Goal: Ask a question

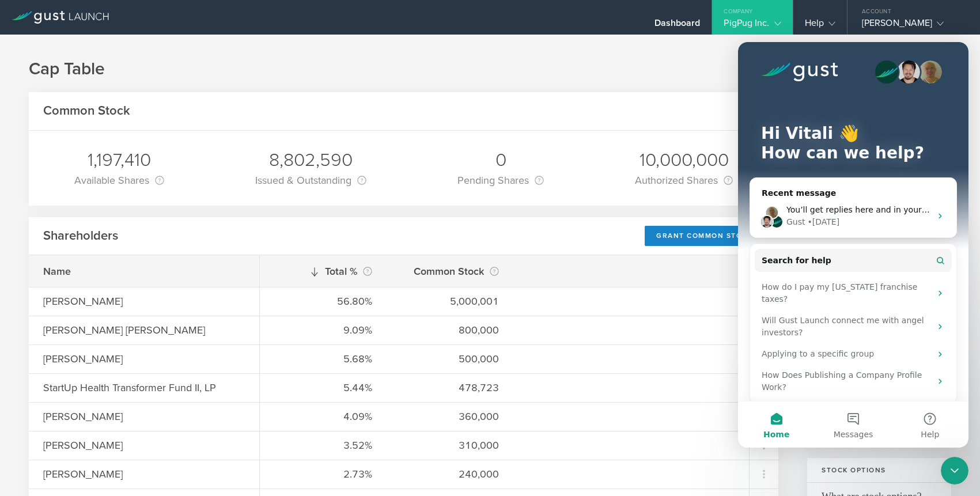
scroll to position [122, 0]
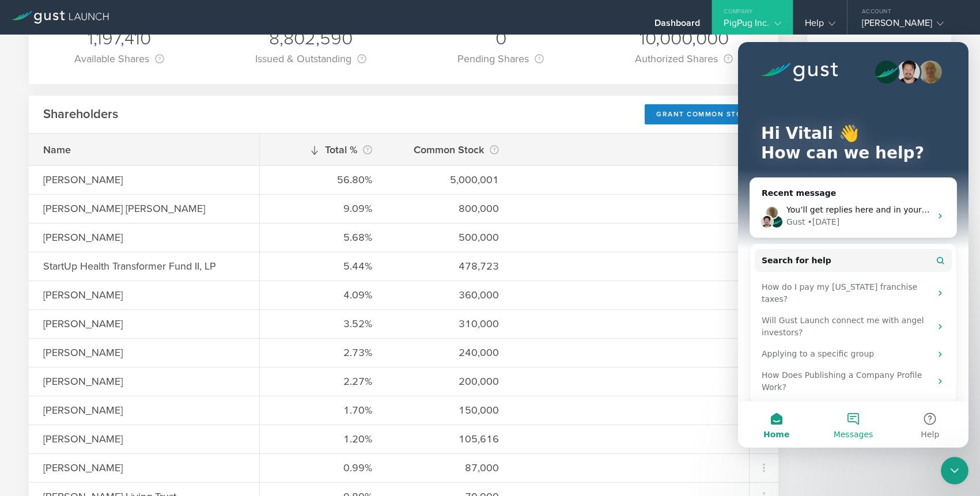
click at [857, 410] on button "Messages" at bounding box center [853, 425] width 77 height 46
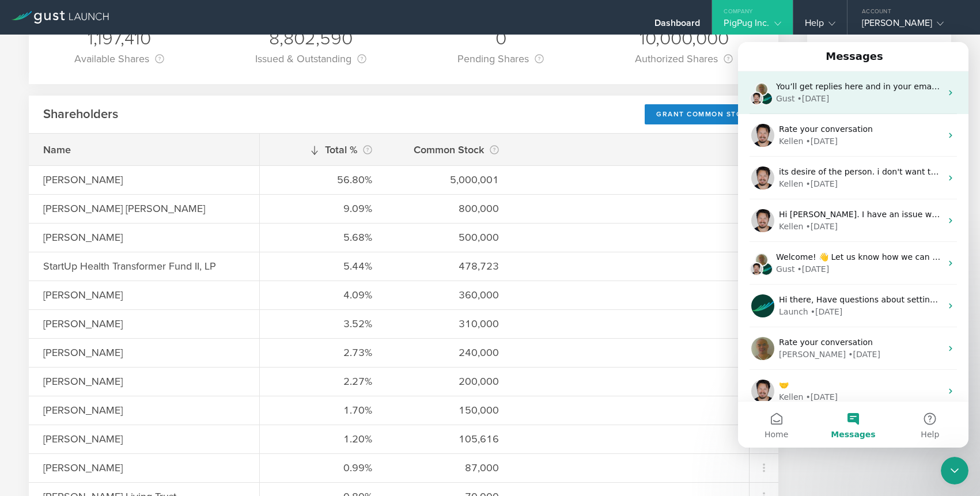
click at [832, 106] on div "You’ll get replies here and in your email: ✉️ [EMAIL_ADDRESS][DOMAIN_NAME] Our …" at bounding box center [853, 92] width 230 height 43
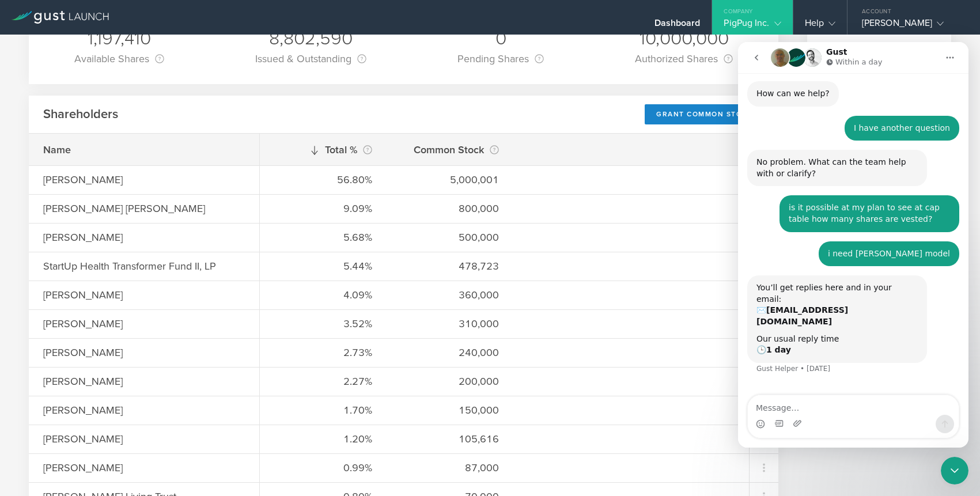
scroll to position [52, 0]
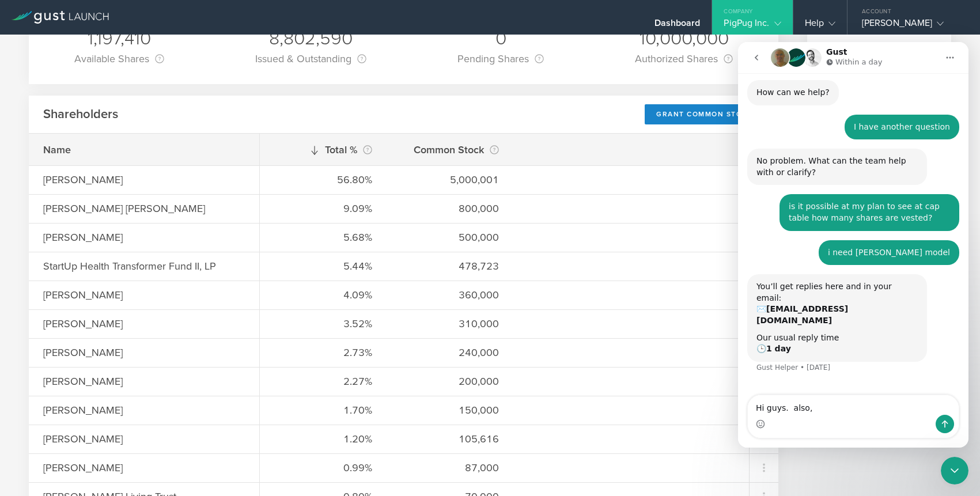
type textarea "Hi guys. also, Is there an equity incentive plan from where these shares are be…"
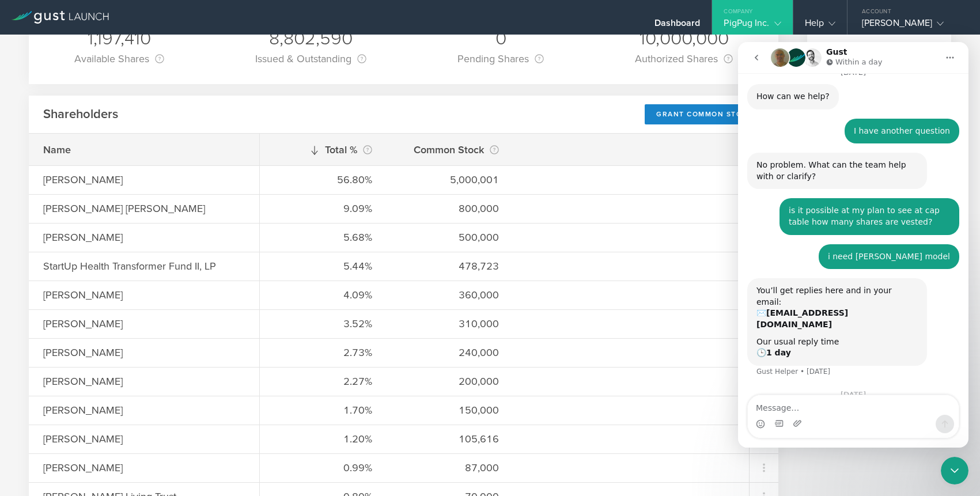
scroll to position [141, 0]
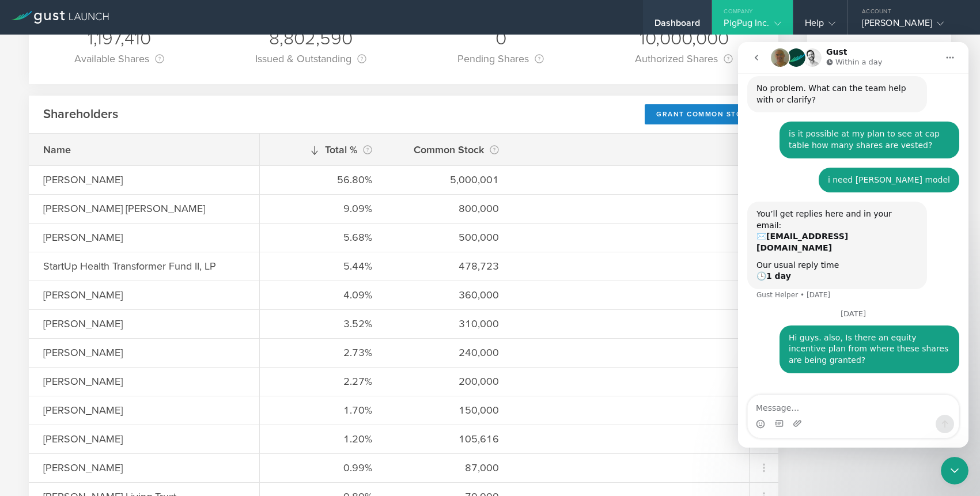
click at [676, 20] on div "Dashboard" at bounding box center [678, 25] width 46 height 17
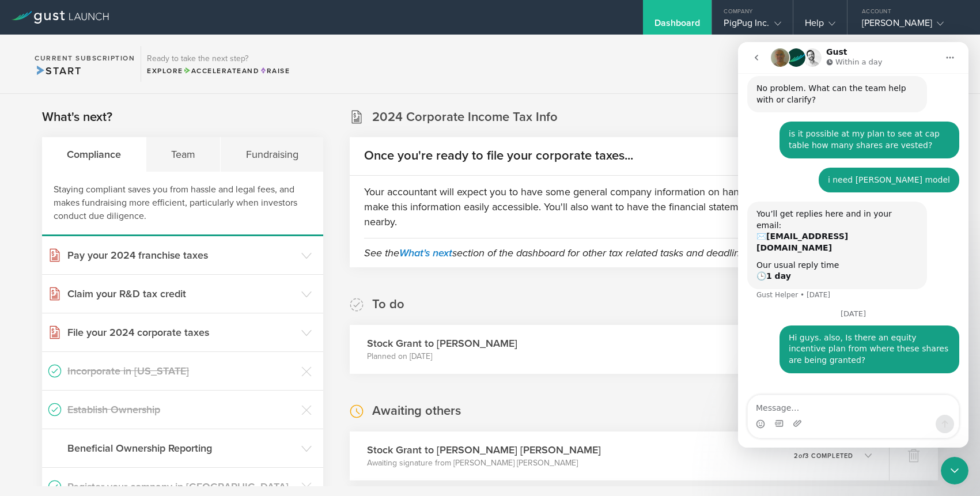
click at [74, 20] on icon at bounding box center [60, 17] width 97 height 13
click at [31, 15] on icon at bounding box center [60, 17] width 97 height 13
click at [949, 471] on icon "Close Intercom Messenger" at bounding box center [955, 471] width 14 height 14
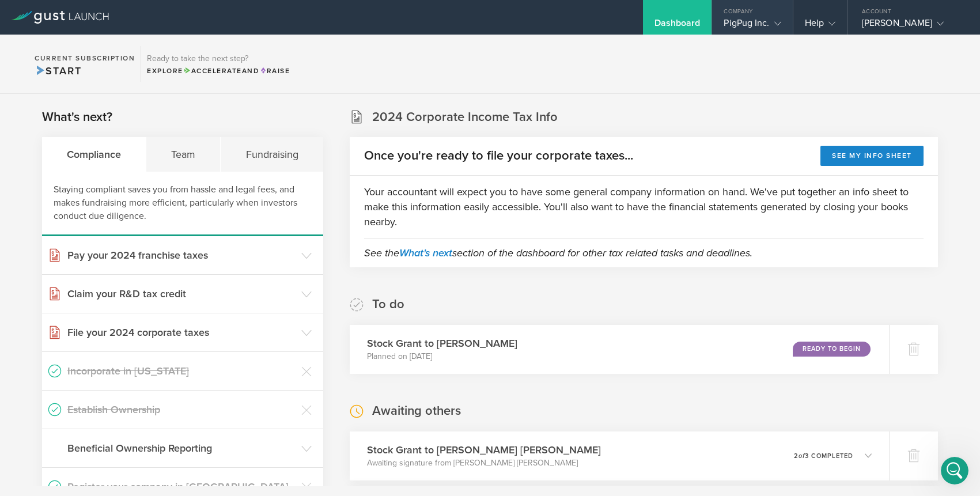
click at [744, 31] on div "PigPug Inc." at bounding box center [752, 25] width 57 height 17
